Goal: Task Accomplishment & Management: Manage account settings

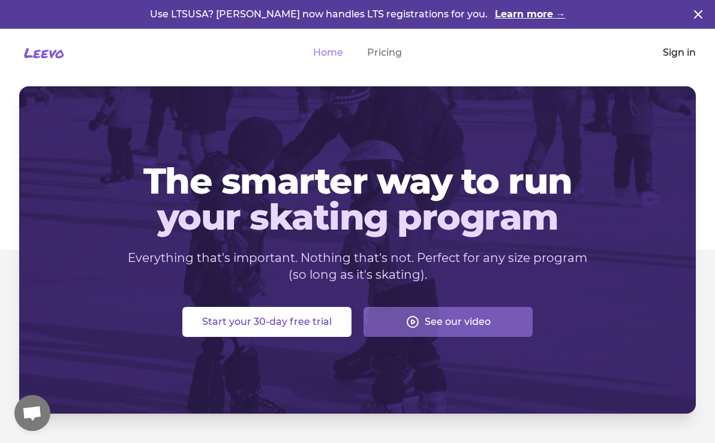
click at [669, 51] on link "Sign in" at bounding box center [679, 53] width 33 height 14
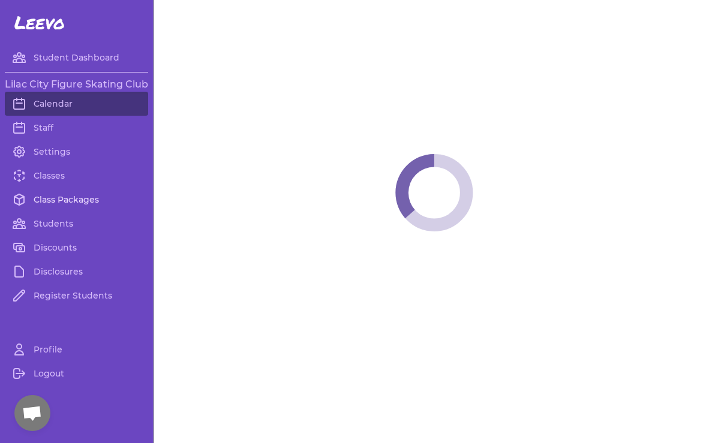
click at [98, 198] on link "Class Packages" at bounding box center [76, 200] width 143 height 24
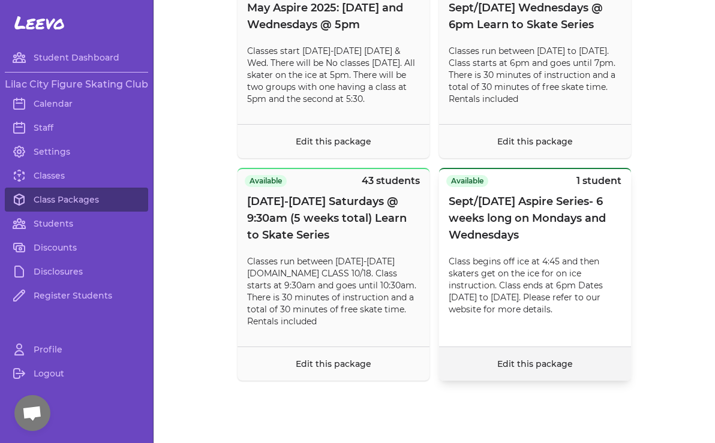
scroll to position [10350, 0]
click at [530, 368] on link "Edit this package" at bounding box center [535, 364] width 76 height 11
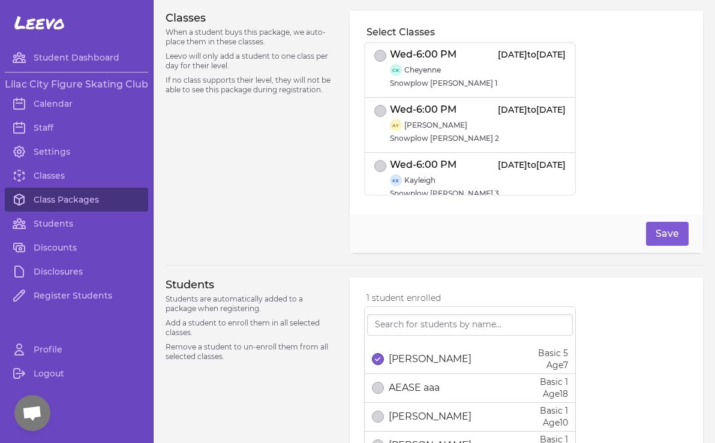
scroll to position [516, 0]
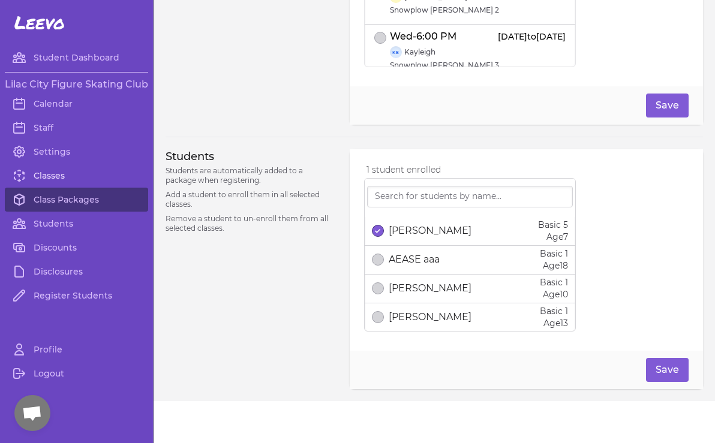
click at [48, 177] on link "Classes" at bounding box center [76, 176] width 143 height 24
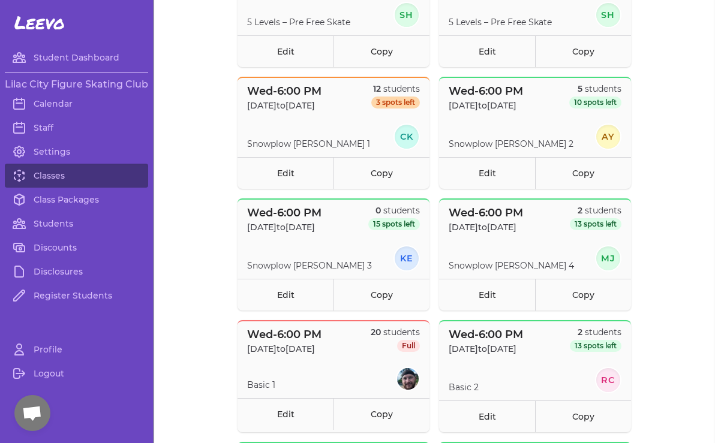
scroll to position [197, 0]
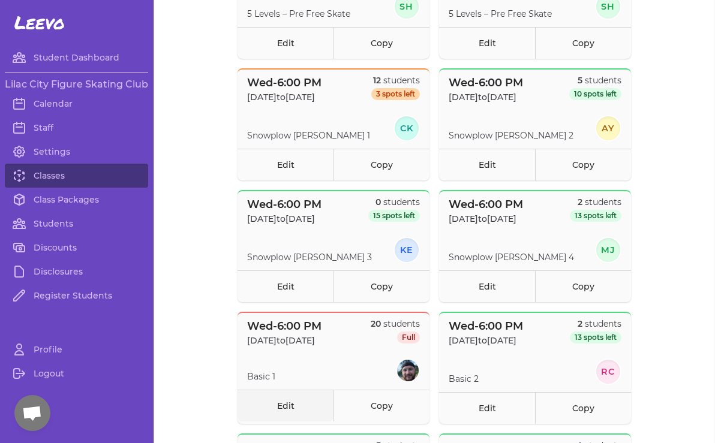
click at [295, 404] on link "Edit" at bounding box center [285, 406] width 96 height 32
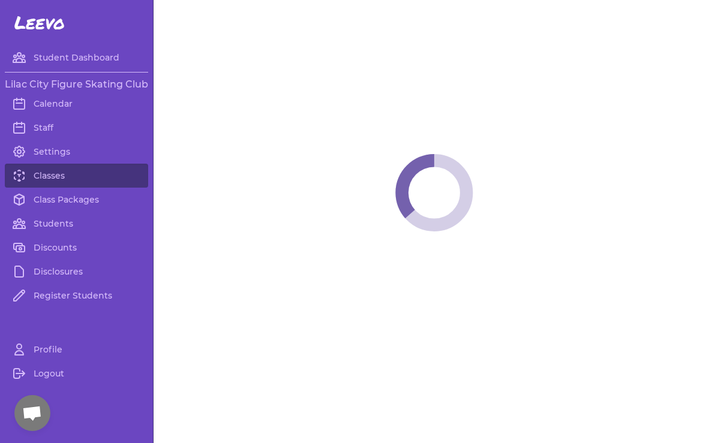
select select "3"
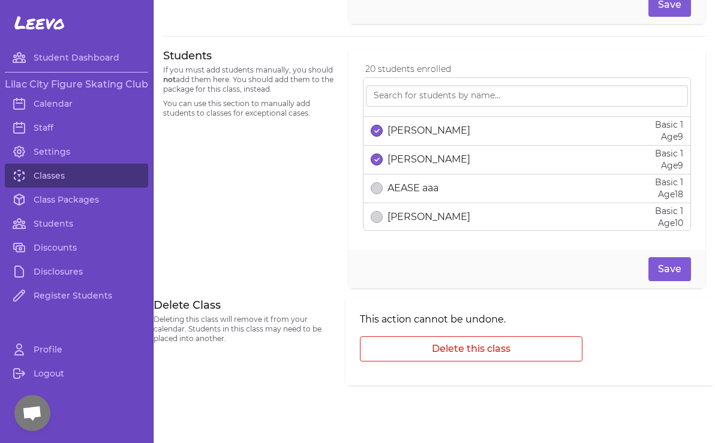
scroll to position [519, 0]
click at [53, 176] on link "Classes" at bounding box center [76, 176] width 143 height 24
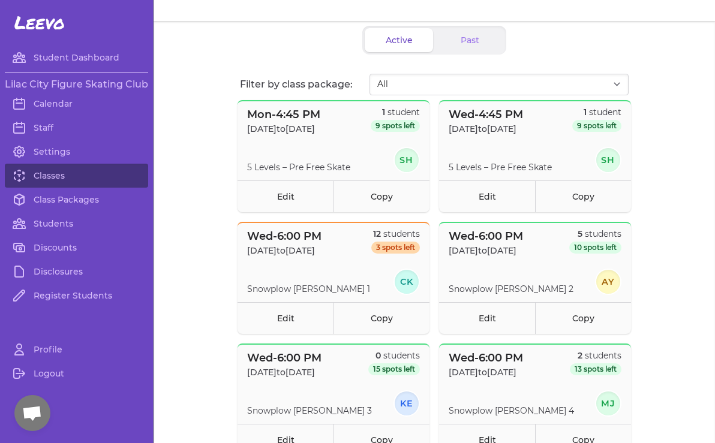
scroll to position [44, 0]
click at [290, 316] on link "Edit" at bounding box center [285, 318] width 96 height 32
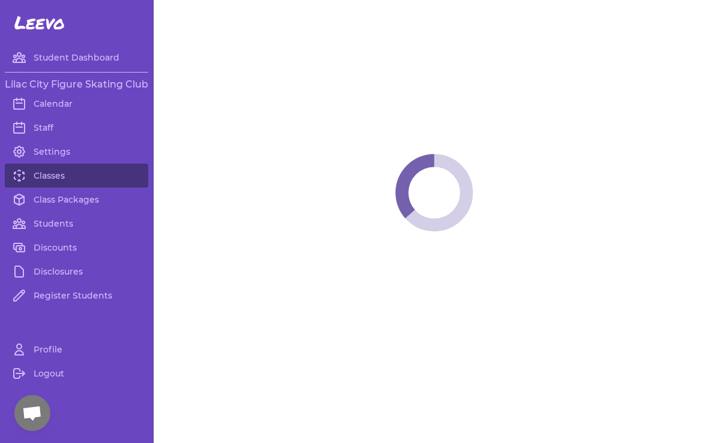
select select "3"
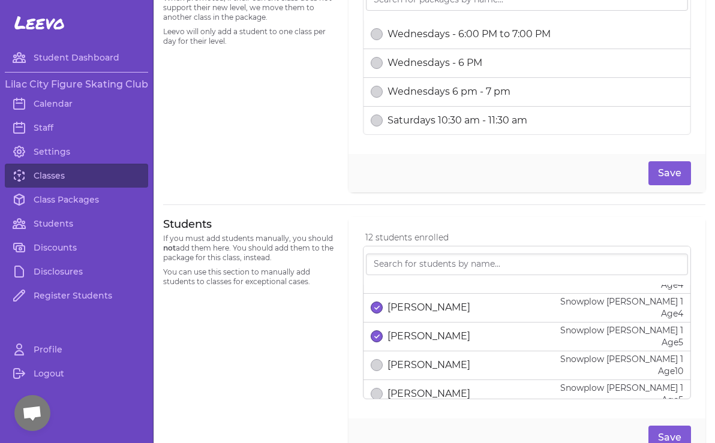
scroll to position [284, 0]
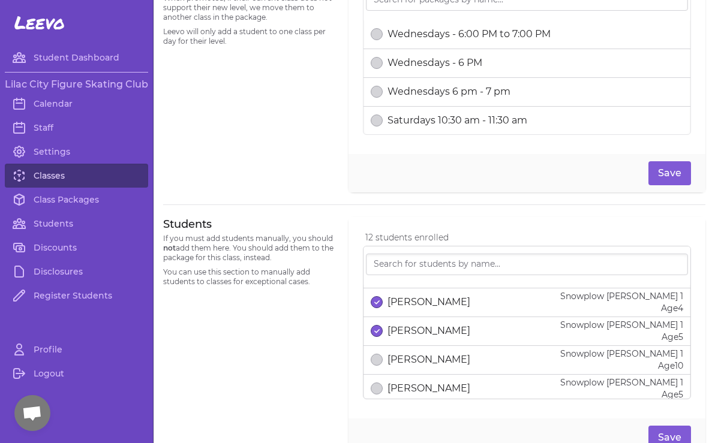
click at [56, 171] on link "Classes" at bounding box center [76, 176] width 143 height 24
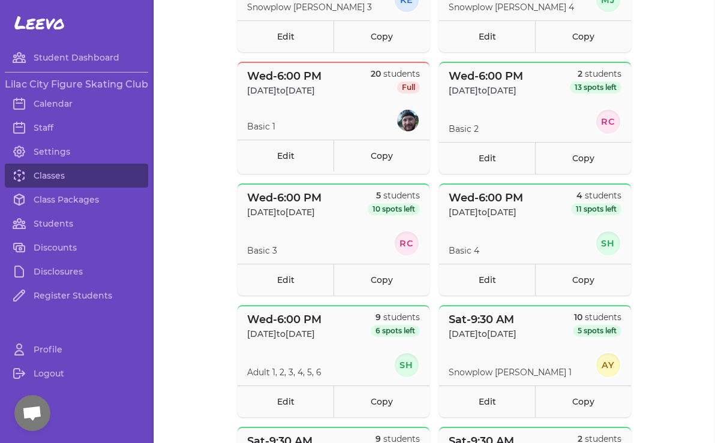
scroll to position [447, 0]
